Goal: Information Seeking & Learning: Find specific fact

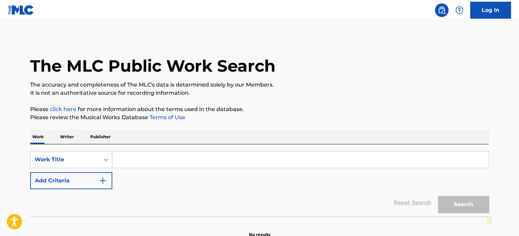
click at [99, 187] on button "Add Criteria" at bounding box center [71, 180] width 82 height 17
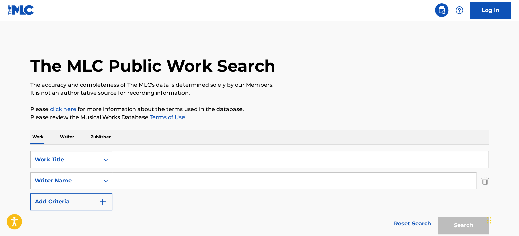
click at [128, 175] on input "Search Form" at bounding box center [294, 180] width 364 height 16
paste input "Rudolphy"
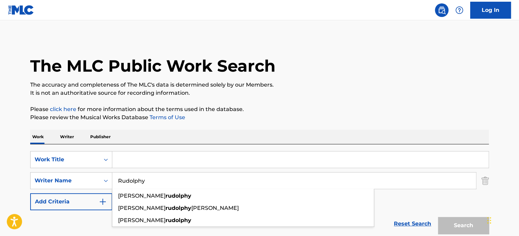
type input "Rudolphy"
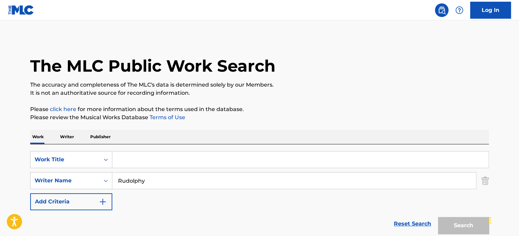
click at [190, 153] on input "Search Form" at bounding box center [300, 159] width 376 height 16
paste input "AY [PERSON_NAME]"
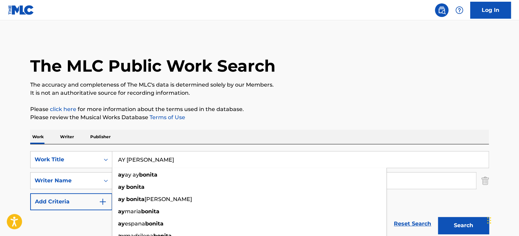
type input "AY [PERSON_NAME]"
click at [468, 228] on button "Search" at bounding box center [463, 225] width 51 height 17
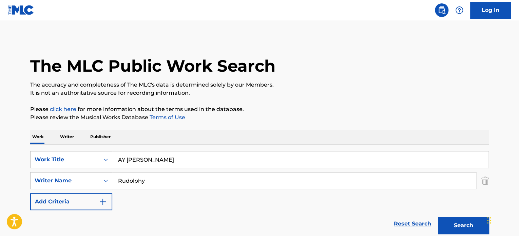
scroll to position [58, 0]
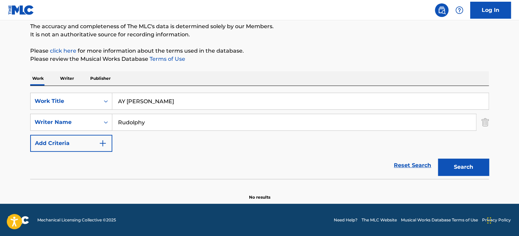
click at [463, 168] on button "Search" at bounding box center [463, 167] width 51 height 17
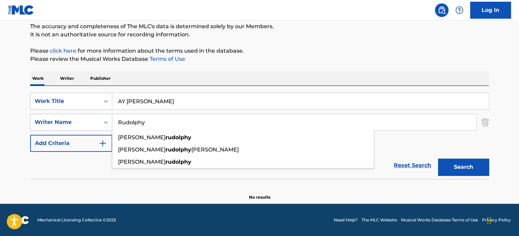
drag, startPoint x: 171, startPoint y: 115, endPoint x: 75, endPoint y: 121, distance: 96.9
click at [75, 121] on div "SearchWithCriteria926bb551-2c2f-4acc-be95-d1bdeafe62ce Writer Name Rudolphy [PE…" at bounding box center [259, 122] width 459 height 17
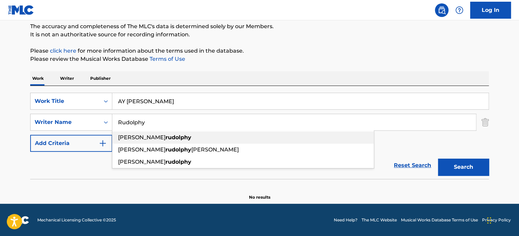
click at [134, 140] on span "[PERSON_NAME]" at bounding box center [142, 137] width 48 height 6
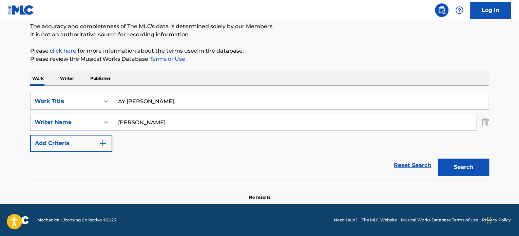
click at [469, 167] on button "Search" at bounding box center [463, 167] width 51 height 17
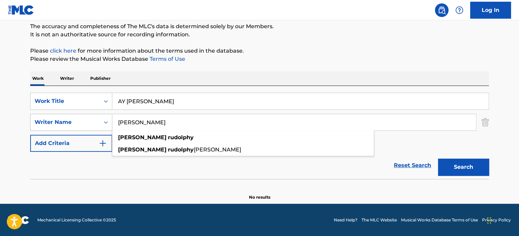
drag, startPoint x: 205, startPoint y: 120, endPoint x: 93, endPoint y: 126, distance: 112.5
click at [93, 126] on div "SearchWithCriteria926bb551-2c2f-4acc-be95-d1bdeafe62ce Writer Name [PERSON_NAME…" at bounding box center [259, 122] width 459 height 17
paste input "[PERSON_NAME]"
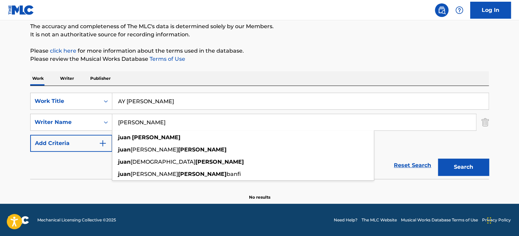
type input "[PERSON_NAME]"
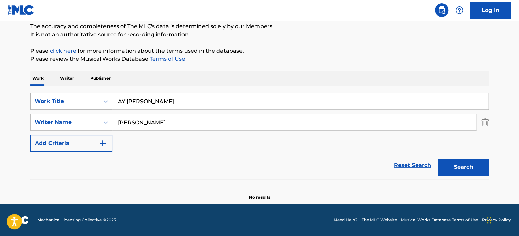
drag, startPoint x: 265, startPoint y: 103, endPoint x: 45, endPoint y: 103, distance: 219.6
click at [46, 103] on div "SearchWithCriteriad54e4795-ceb6-4f70-9504-7d08e46d4348 Work Title AY [PERSON_NA…" at bounding box center [259, 101] width 459 height 17
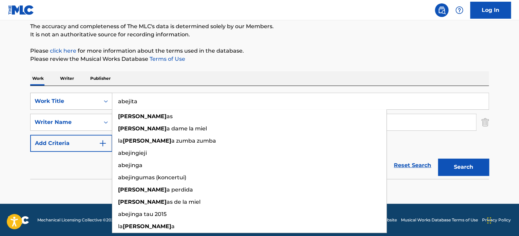
click at [438, 159] on button "Search" at bounding box center [463, 167] width 51 height 17
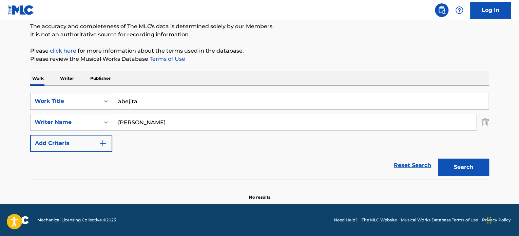
click at [464, 162] on button "Search" at bounding box center [463, 167] width 51 height 17
click at [458, 162] on button "Search" at bounding box center [463, 167] width 51 height 17
click at [170, 98] on input "abejita" at bounding box center [300, 101] width 376 height 16
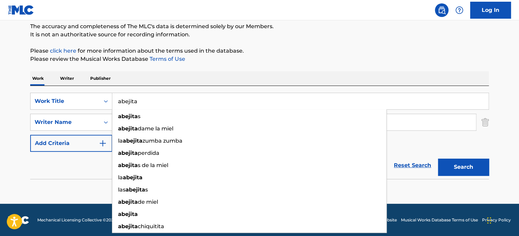
click at [170, 98] on input "abejita" at bounding box center [300, 101] width 376 height 16
paste input "Comandante Comino V2"
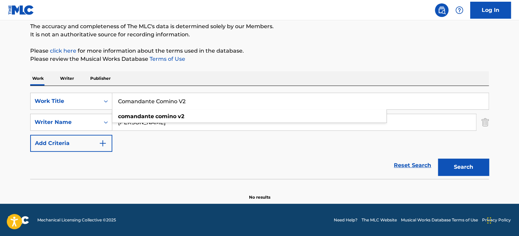
type input "Comandante Comino V2"
click at [485, 123] on img "Search Form" at bounding box center [485, 122] width 7 height 17
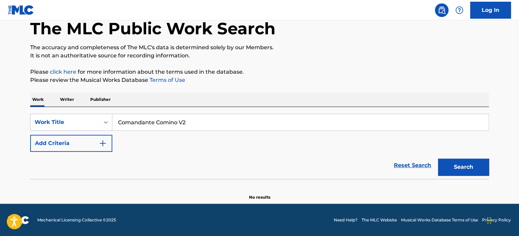
click at [470, 169] on button "Search" at bounding box center [463, 167] width 51 height 17
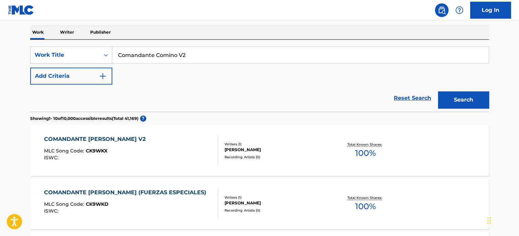
scroll to position [105, 0]
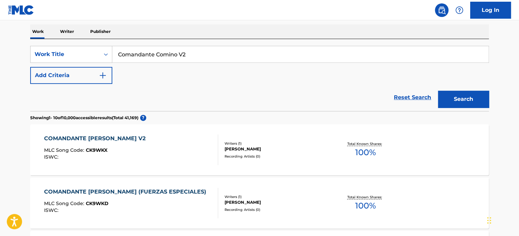
click at [174, 153] on div "COMANDANTE [PERSON_NAME] V2 MLC Song Code : CK9WKX ISWC :" at bounding box center [131, 149] width 174 height 31
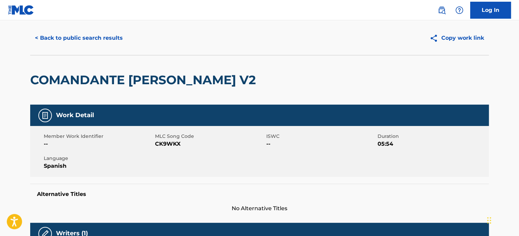
scroll to position [16, 0]
click at [168, 145] on span "CK9WKX" at bounding box center [210, 144] width 110 height 8
copy span "CK9WKX"
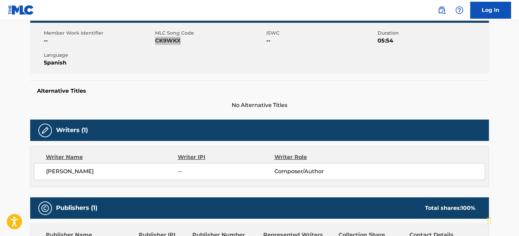
scroll to position [186, 0]
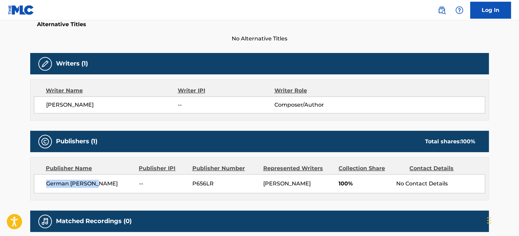
drag, startPoint x: 40, startPoint y: 182, endPoint x: 95, endPoint y: 190, distance: 55.3
click at [95, 190] on div "German [PERSON_NAME] -- P656LR [PERSON_NAME] 100% No Contact Details" at bounding box center [259, 183] width 451 height 19
copy span "German Orpineda"
drag, startPoint x: 128, startPoint y: 183, endPoint x: 44, endPoint y: 181, distance: 83.9
click at [44, 181] on div "German [PERSON_NAME] -- P656LR [PERSON_NAME] 100% No Contact Details" at bounding box center [259, 183] width 451 height 19
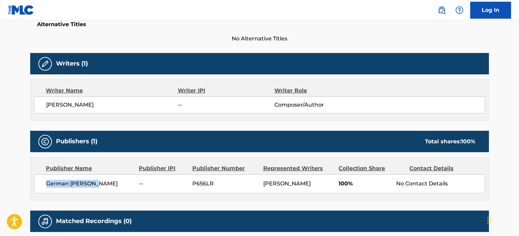
copy span "German [PERSON_NAME]"
